Goal: Transaction & Acquisition: Purchase product/service

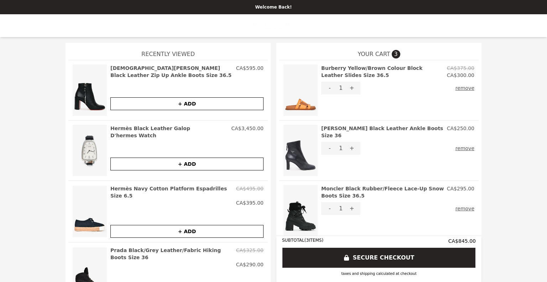
click at [155, 129] on h2 "Hermès Black Leather Galop D'hermes Watch" at bounding box center [169, 132] width 118 height 14
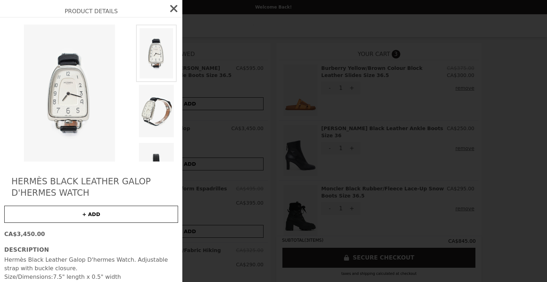
click at [62, 104] on img at bounding box center [69, 93] width 130 height 137
click at [66, 186] on h2 "Hermès Black Leather Galop D'hermes Watch" at bounding box center [91, 187] width 160 height 23
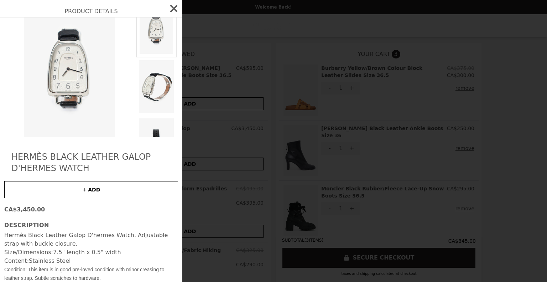
scroll to position [24, 0]
click at [67, 247] on p "Hermès Black Leather Galop D'hermes Watch. Adjustable strap with buckle closure." at bounding box center [91, 239] width 174 height 17
click at [36, 226] on h3 "Description" at bounding box center [91, 225] width 174 height 9
click at [73, 89] on img at bounding box center [69, 68] width 130 height 137
click at [76, 155] on h2 "Hermès Black Leather Galop D'hermes Watch" at bounding box center [91, 162] width 160 height 23
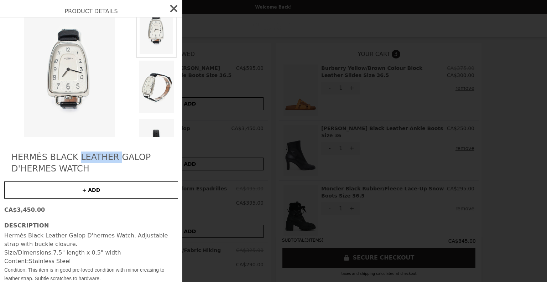
click at [76, 155] on h2 "Hermès Black Leather Galop D'hermes Watch" at bounding box center [91, 162] width 160 height 23
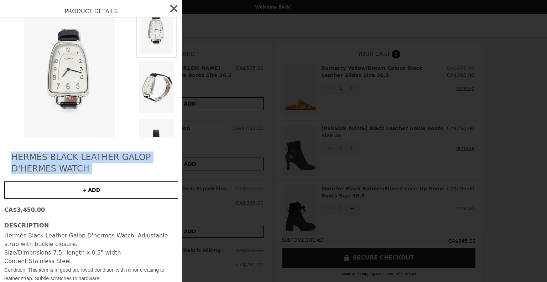
click at [76, 155] on h2 "Hermès Black Leather Galop D'hermes Watch" at bounding box center [91, 162] width 160 height 23
copy h2 "Hermès Black Leather Galop D'hermes Watch"
click at [170, 4] on icon "button" at bounding box center [173, 8] width 11 height 11
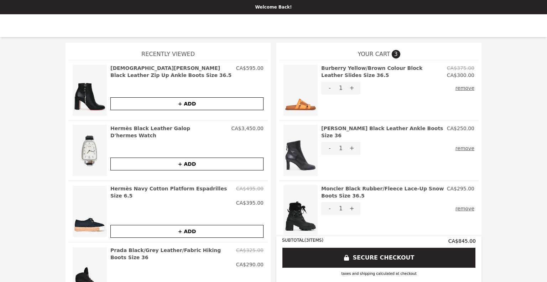
scroll to position [0, 0]
click at [274, 10] on p "Welcome Back!" at bounding box center [273, 7] width 539 height 6
click at [165, 50] on h1 "Recently Viewed" at bounding box center [168, 51] width 200 height 17
click at [334, 72] on h2 "Burberry Yellow/Brown Colour Block Leather Slides Size 36.5" at bounding box center [382, 71] width 123 height 14
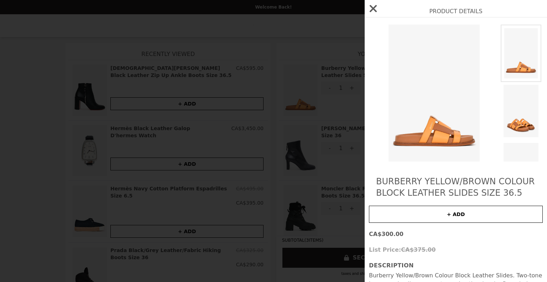
click at [430, 164] on div "Burberry Yellow/Brown Colour Block Leather Slides Size 36.5 + ADD CA$300.00 Lis…" at bounding box center [456, 174] width 182 height 314
click at [429, 195] on h2 "Burberry Yellow/Brown Colour Block Leather Slides Size 36.5" at bounding box center [456, 187] width 160 height 23
click at [434, 212] on button "+ ADD" at bounding box center [456, 214] width 174 height 17
click at [451, 244] on div "Burberry Yellow/Brown Colour Block Leather Slides Size 36.5 OOPS! FAILURE CA$30…" at bounding box center [456, 174] width 182 height 314
click at [373, 6] on icon "button" at bounding box center [373, 8] width 11 height 11
